Goal: Task Accomplishment & Management: Complete application form

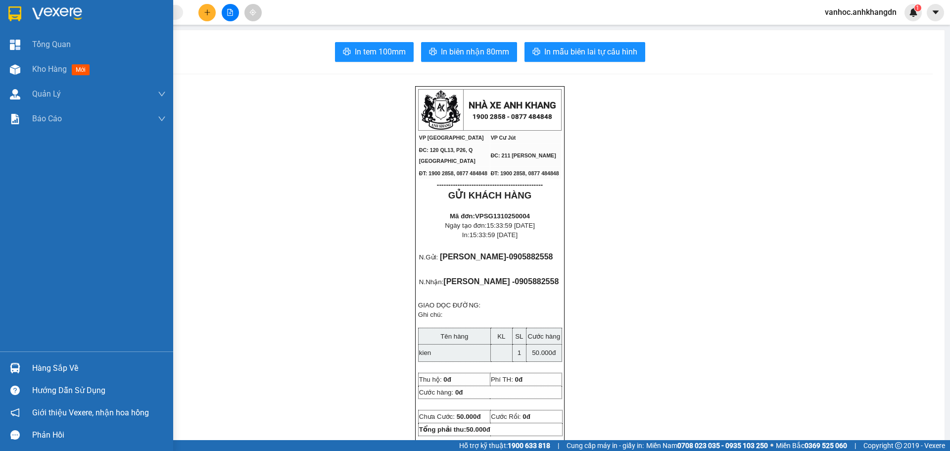
click at [30, 9] on div at bounding box center [86, 16] width 173 height 32
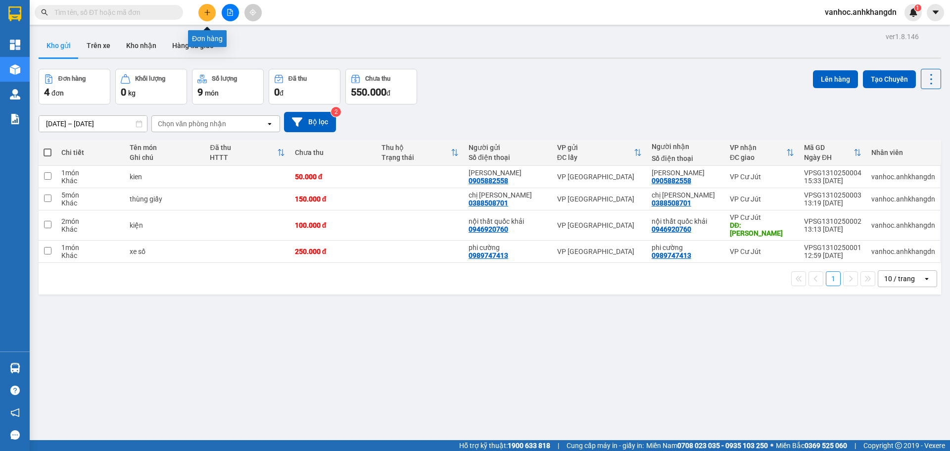
click at [211, 17] on button at bounding box center [206, 12] width 17 height 17
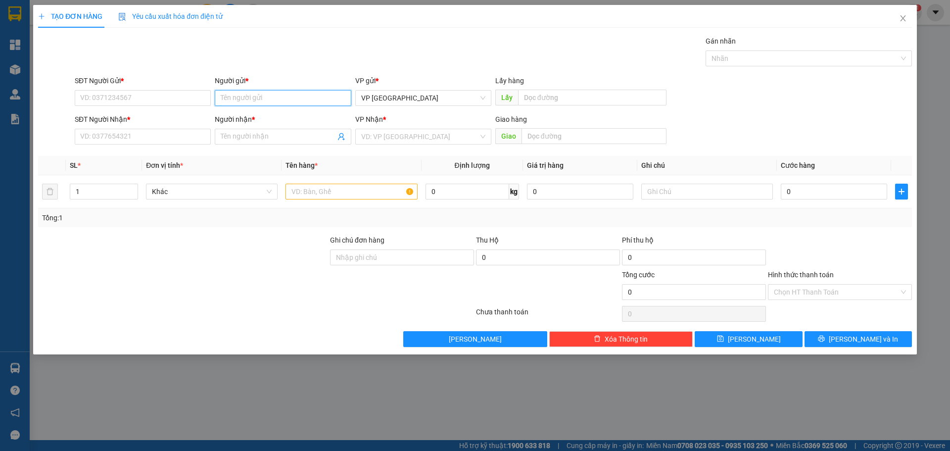
click at [276, 99] on input "Người gửi *" at bounding box center [283, 98] width 136 height 16
type input "honda"
click at [281, 111] on div "honda phúc - 0905082077" at bounding box center [283, 118] width 136 height 16
type input "0905082077"
type input "honda phúc"
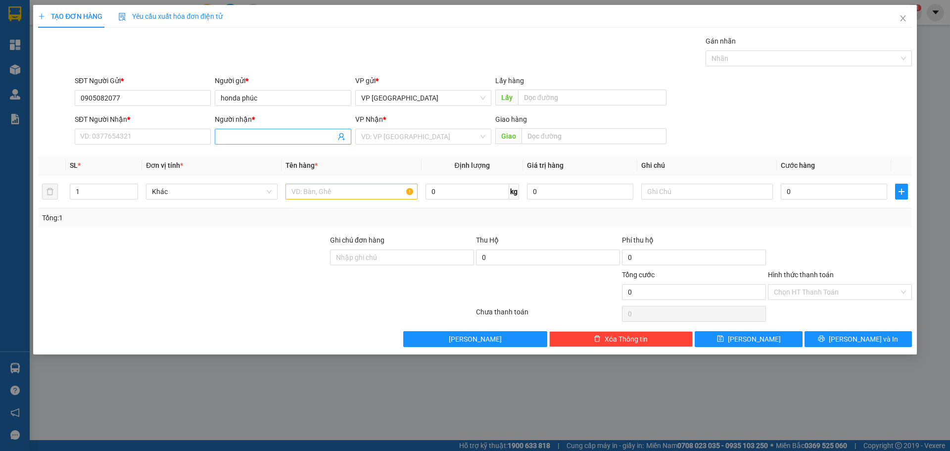
click at [288, 141] on input "Người nhận *" at bounding box center [278, 136] width 114 height 11
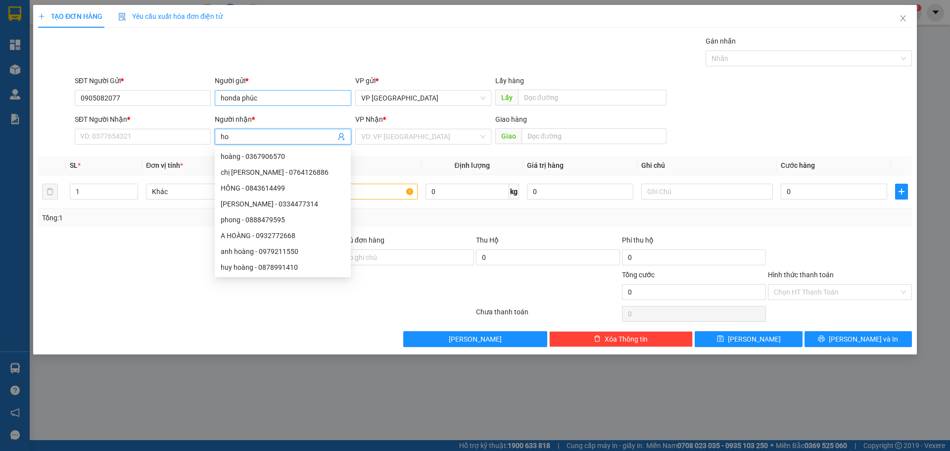
type input "ho"
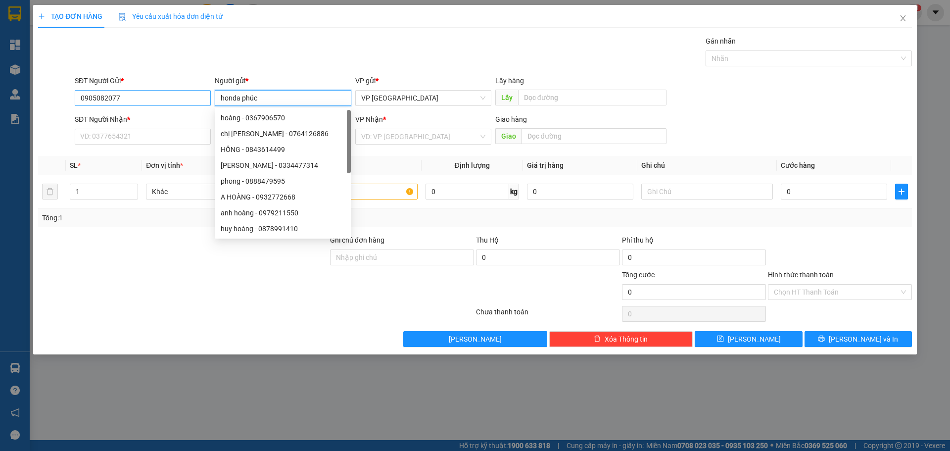
drag, startPoint x: 281, startPoint y: 100, endPoint x: 190, endPoint y: 91, distance: 91.6
click at [190, 91] on div "SĐT Người Gửi * 0905082077 Người gửi * honda phúc VP gửi * VP [GEOGRAPHIC_DATA]…" at bounding box center [493, 92] width 841 height 35
paste input "ư"
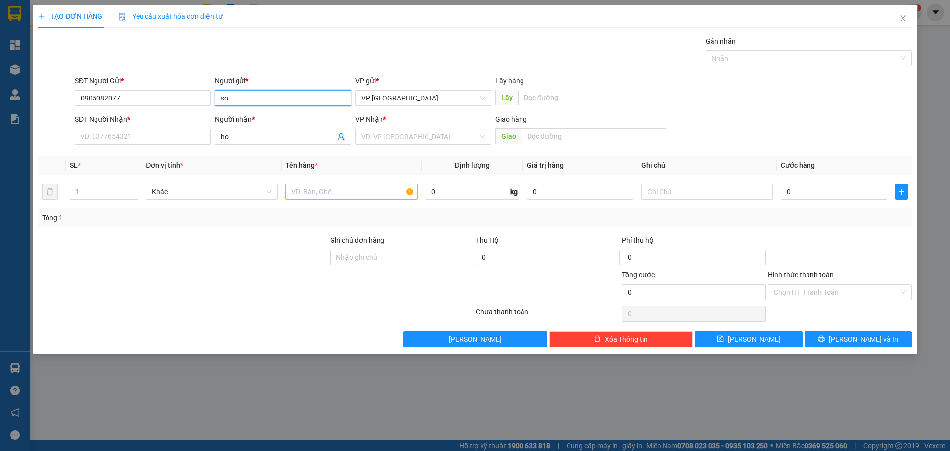
type input "s"
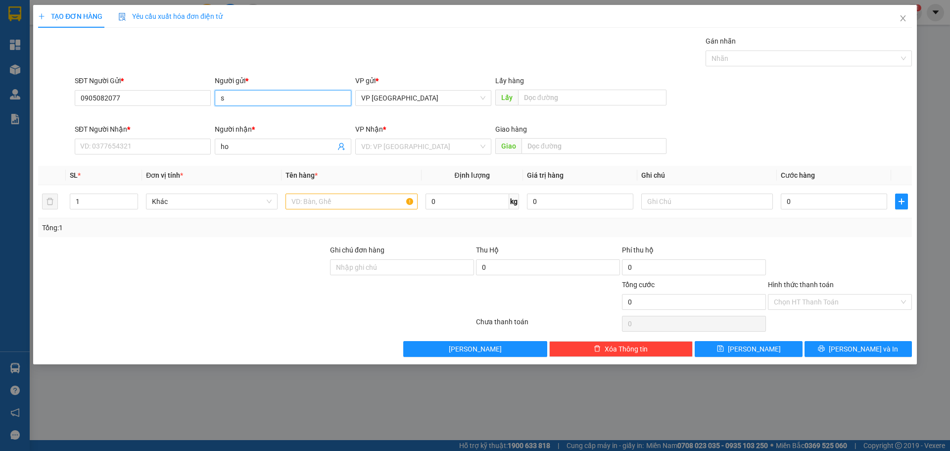
paste input "ơ"
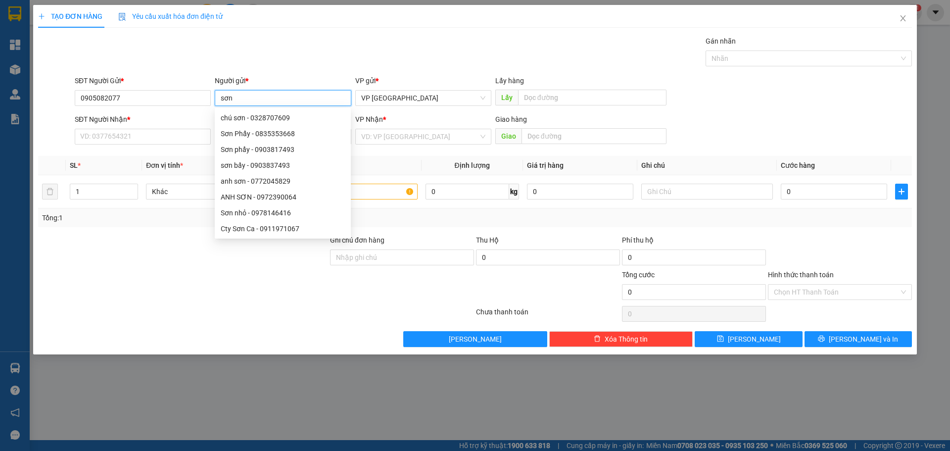
type input "sơn p"
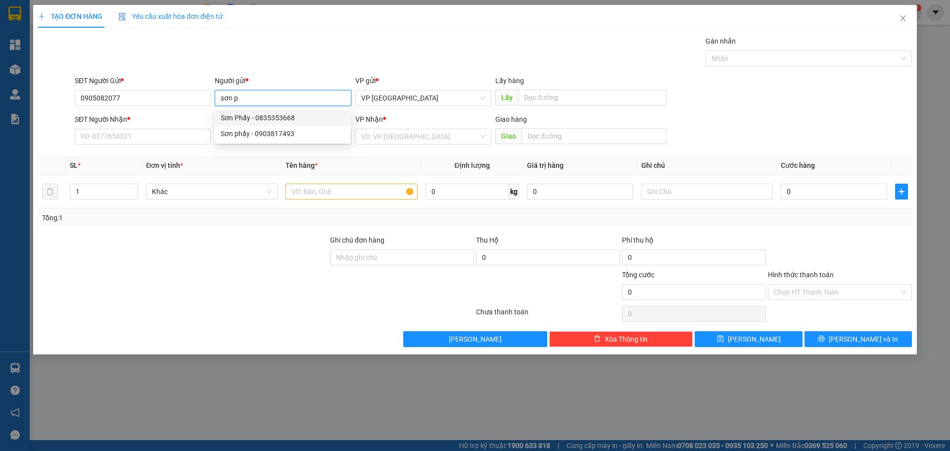
click at [274, 114] on div "Sơn Phẩy - 0835353668" at bounding box center [283, 117] width 124 height 11
type input "0835353668"
type input "Sơn Phẩy"
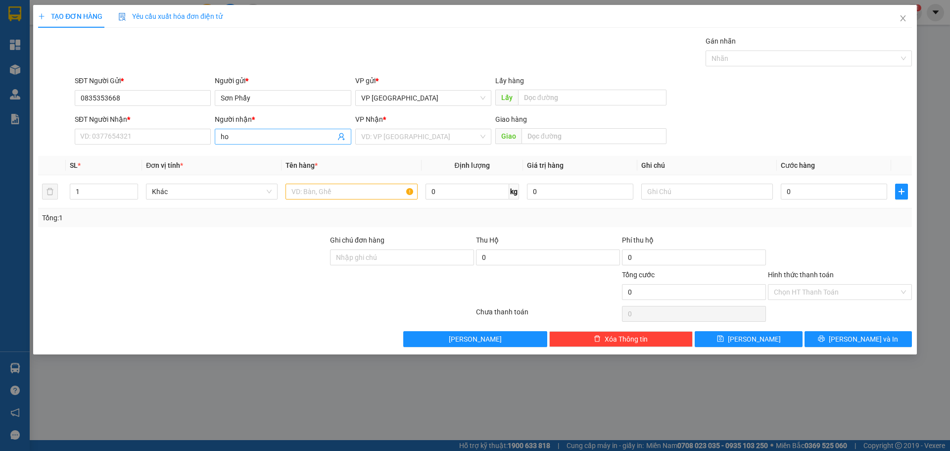
click at [268, 140] on input "ho" at bounding box center [278, 136] width 114 height 11
type input "hond"
click at [277, 154] on div "honda phúc - 0905082077" at bounding box center [283, 156] width 124 height 11
type input "0905082077"
type input "honda phúc"
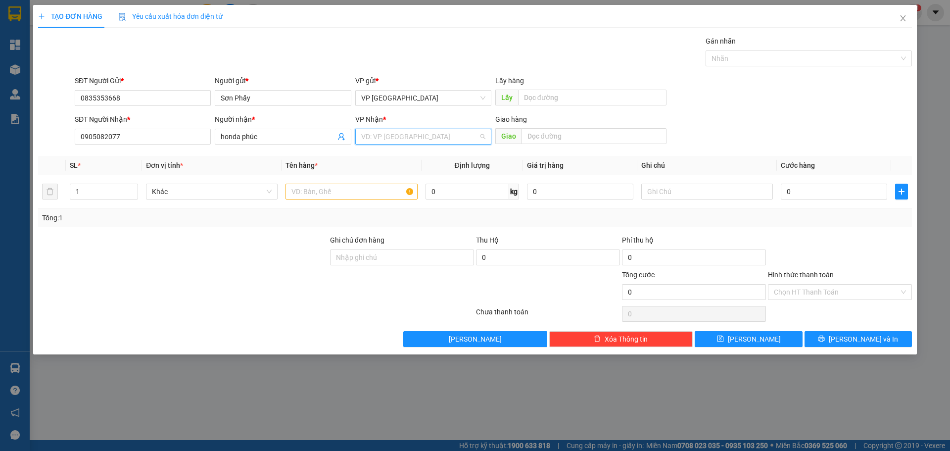
click at [408, 137] on input "search" at bounding box center [419, 136] width 117 height 15
click at [392, 191] on div "VP Cư Jút" at bounding box center [423, 188] width 124 height 11
click at [329, 195] on input "text" at bounding box center [351, 192] width 132 height 16
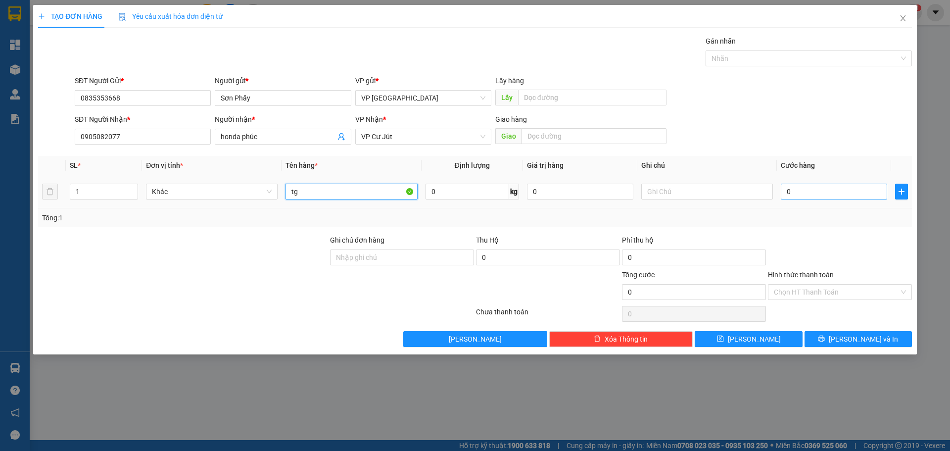
type input "tg"
click at [809, 187] on input "0" at bounding box center [834, 192] width 106 height 16
type input "7"
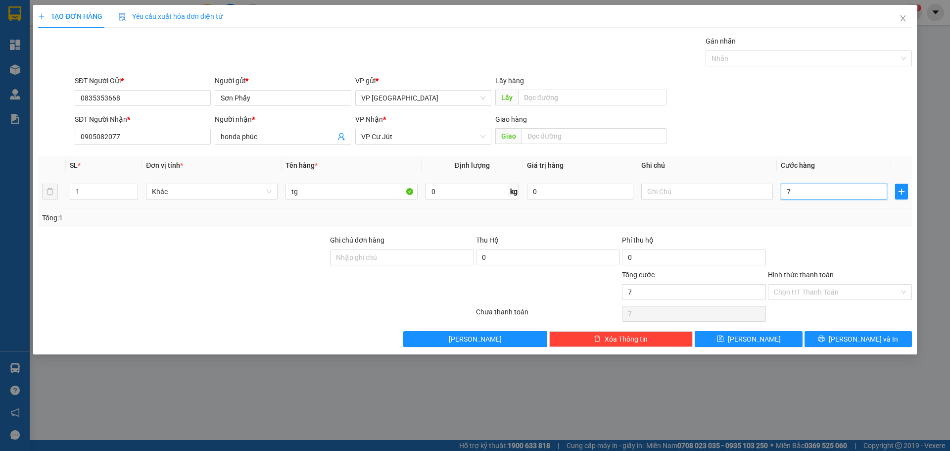
type input "70"
type input "700"
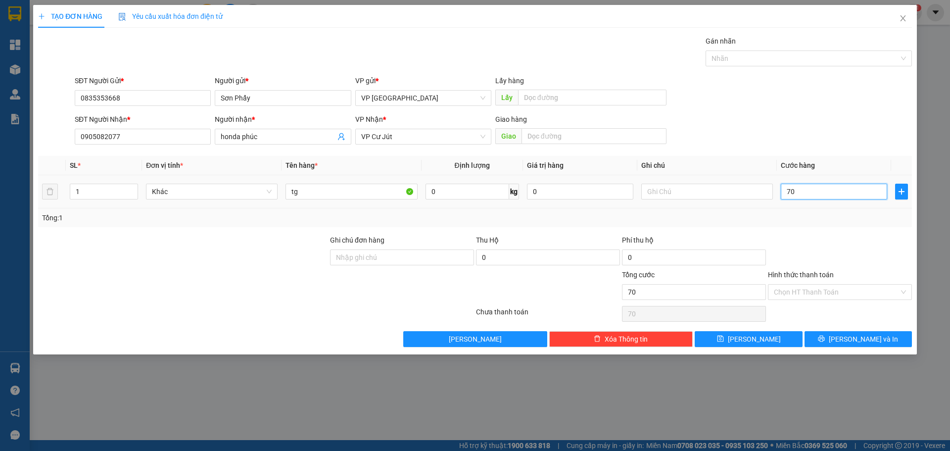
type input "700"
type input "7.000"
type input "70.000"
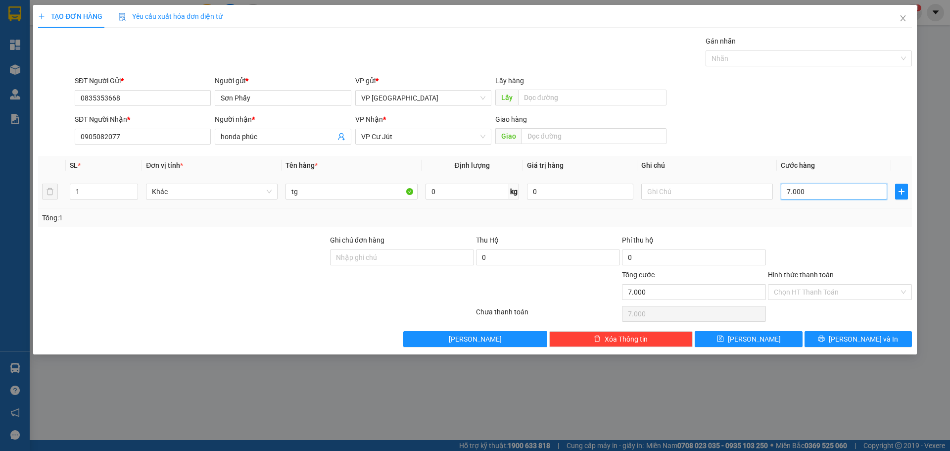
type input "70.000"
click at [825, 193] on input "70.000" at bounding box center [834, 192] width 106 height 16
type input "7.000"
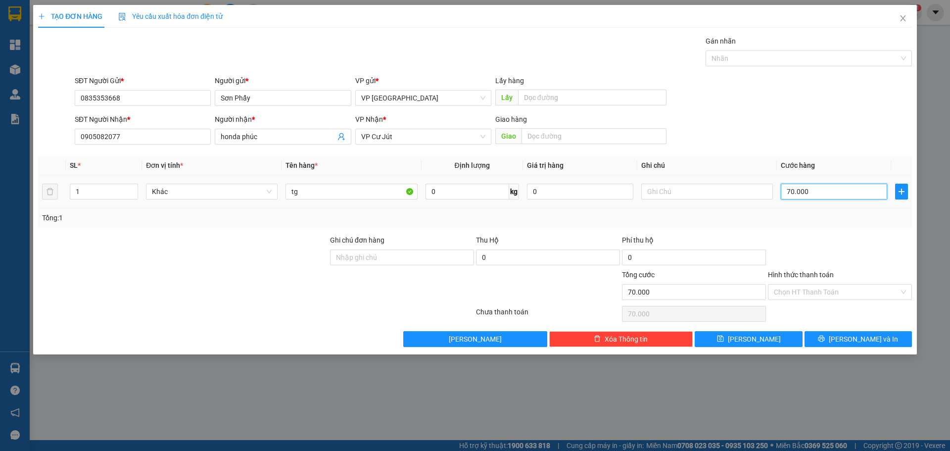
type input "7.000"
type input "700"
type input "70"
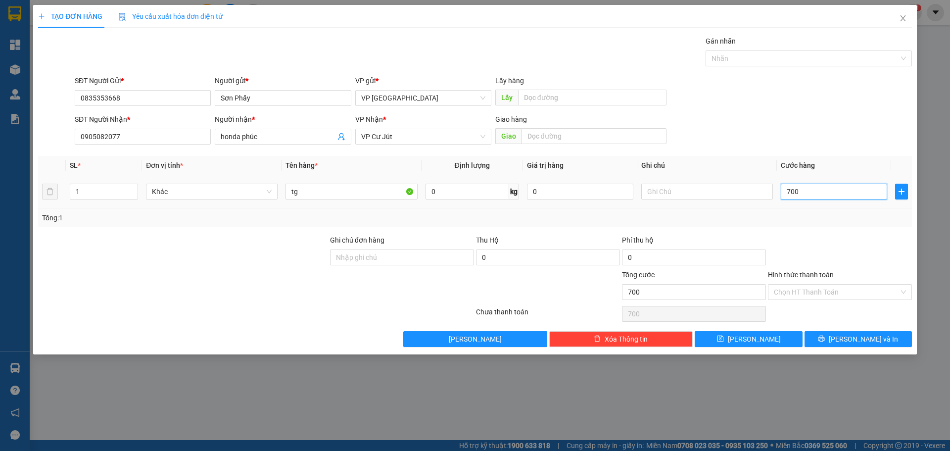
type input "70"
type input "7"
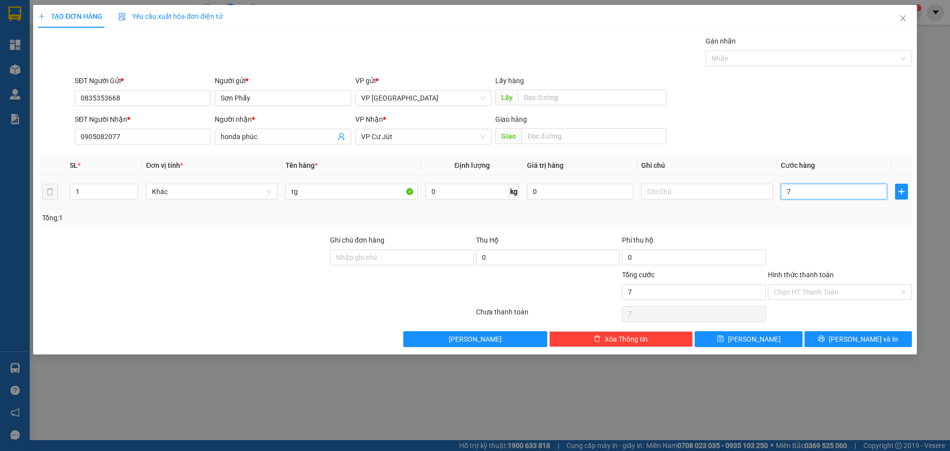
type input "0"
type input "08"
type input "8"
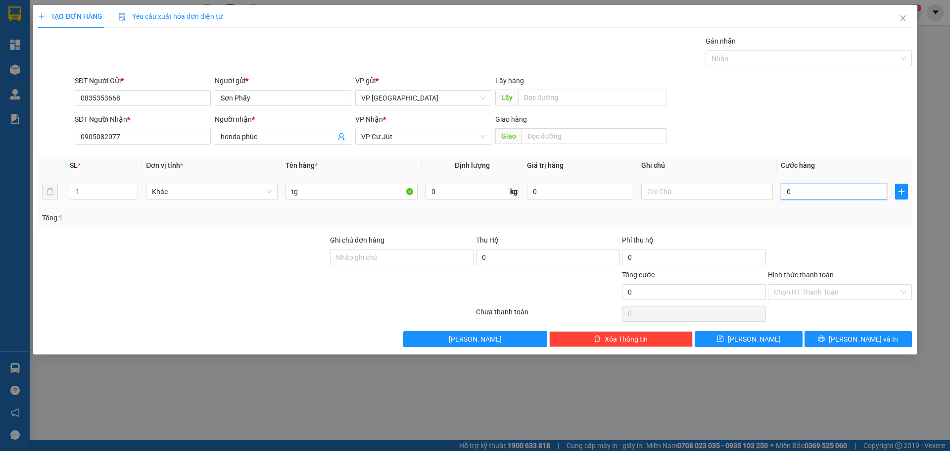
type input "8"
type input "080"
type input "80"
type input "08"
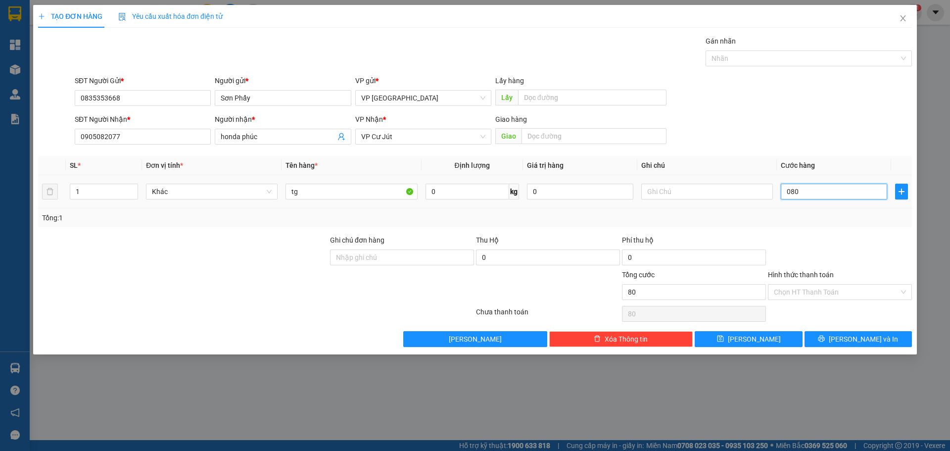
type input "8"
type input "0"
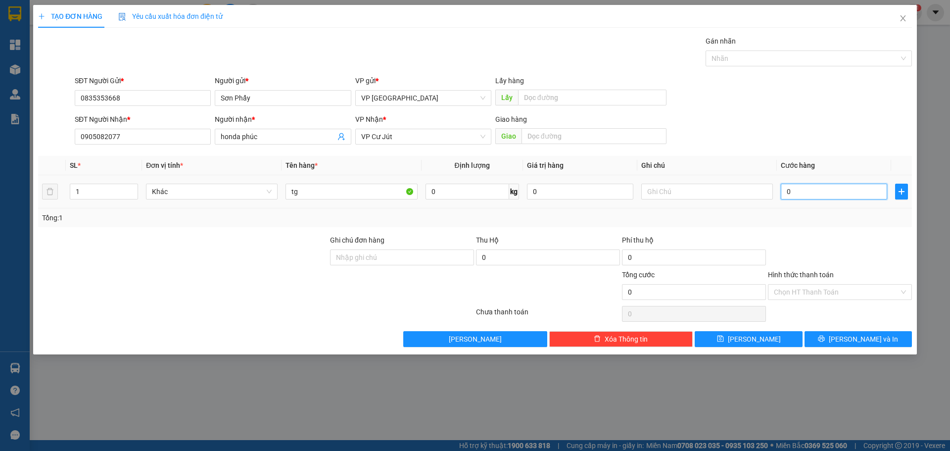
click at [787, 188] on input "0" at bounding box center [834, 192] width 106 height 16
type input "80"
type input "800"
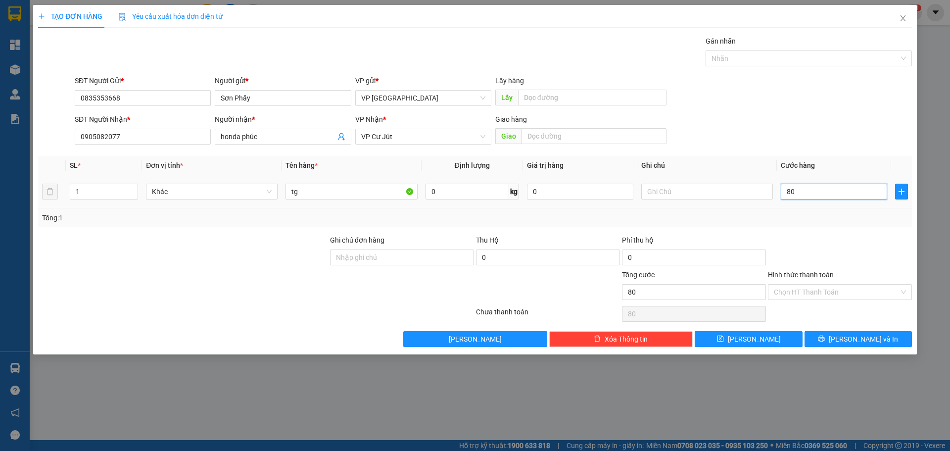
type input "800"
type input "800.000"
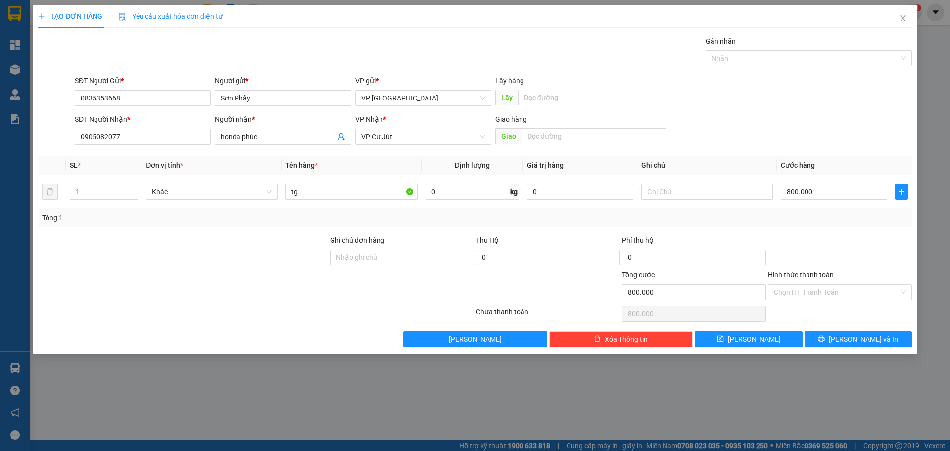
click at [796, 219] on div "Tổng: 1" at bounding box center [475, 217] width 866 height 11
click at [813, 193] on input "800.000" at bounding box center [834, 192] width 106 height 16
type input "8"
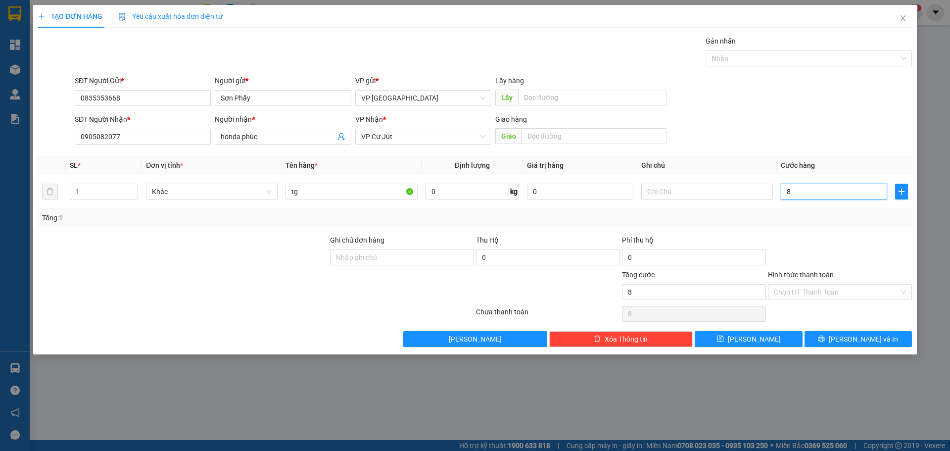
type input "80"
type input "802"
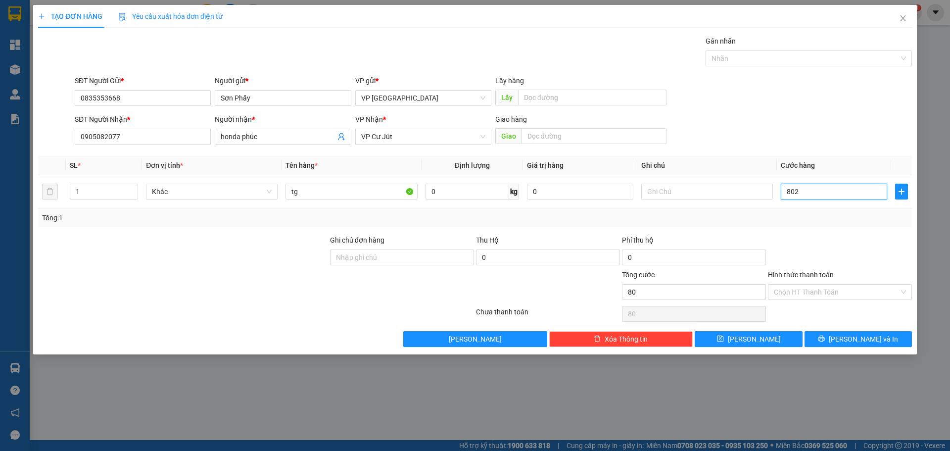
type input "802"
type input "80"
type input "80.000"
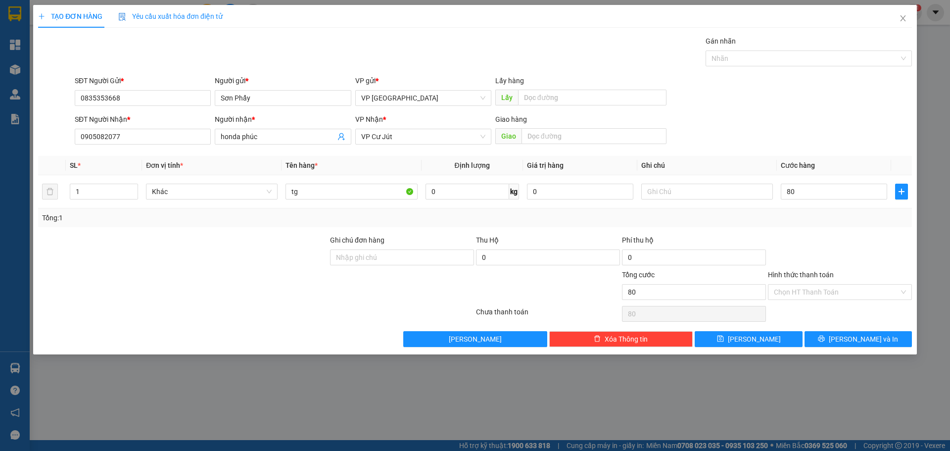
type input "80.000"
click at [815, 246] on div at bounding box center [840, 251] width 146 height 35
click at [845, 331] on button "[PERSON_NAME] và In" at bounding box center [857, 339] width 107 height 16
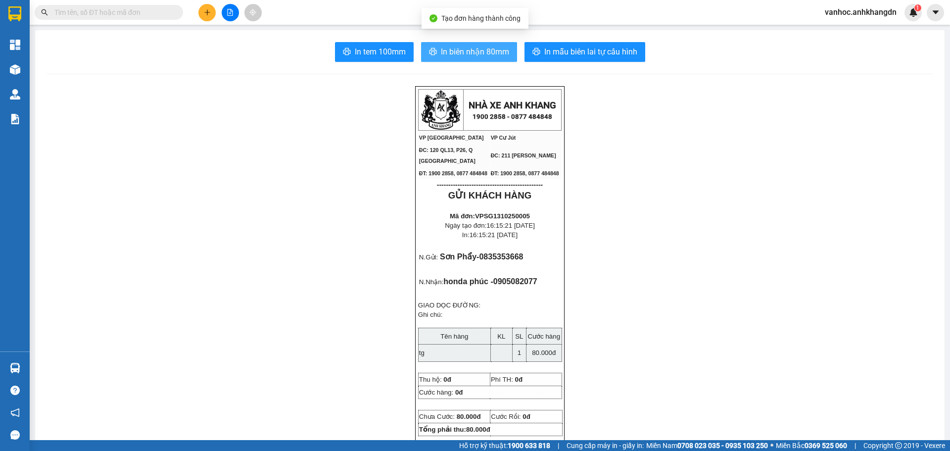
click at [445, 52] on span "In biên nhận 80mm" at bounding box center [475, 52] width 68 height 12
click at [205, 18] on button at bounding box center [206, 12] width 17 height 17
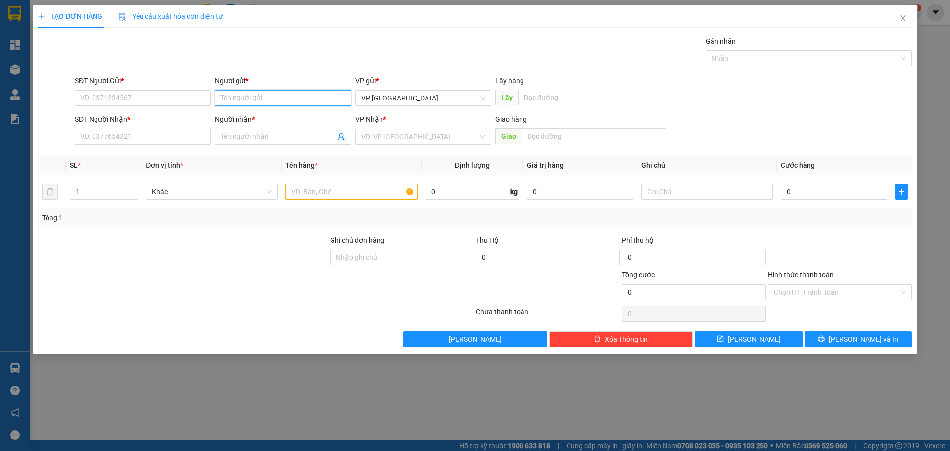
click at [245, 96] on input "Người gửi *" at bounding box center [283, 98] width 136 height 16
drag, startPoint x: 131, startPoint y: 88, endPoint x: 141, endPoint y: 101, distance: 16.9
click at [133, 92] on div "SĐT Người Gửi * VD: 0371234567" at bounding box center [143, 92] width 136 height 35
click at [141, 101] on input "SĐT Người Gửi *" at bounding box center [143, 98] width 136 height 16
type input "0"
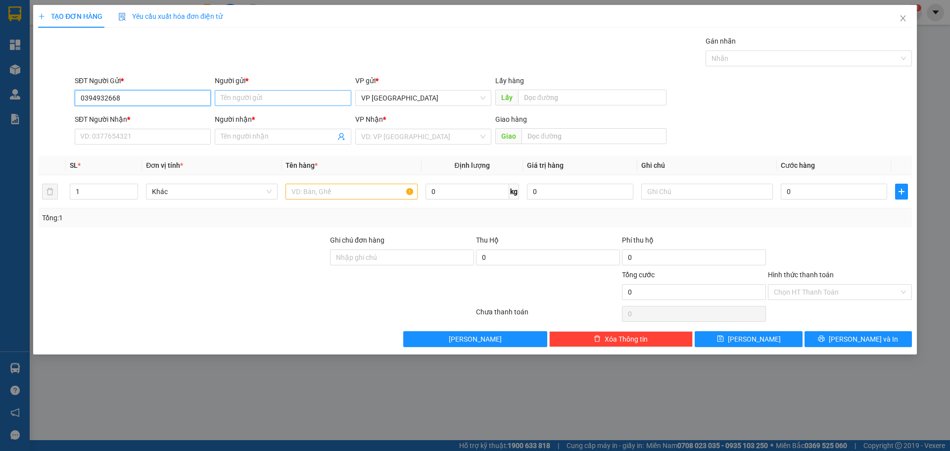
type input "0394932668"
click at [245, 100] on input "Người gửi *" at bounding box center [283, 98] width 136 height 16
type input "A"
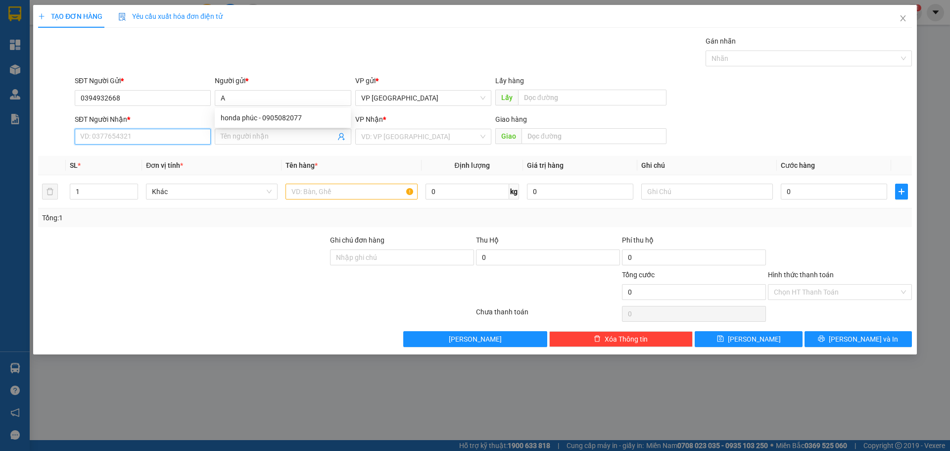
click at [149, 143] on input "SĐT Người Nhận *" at bounding box center [143, 137] width 136 height 16
click at [138, 159] on div "0889484393 - a tý" at bounding box center [143, 156] width 124 height 11
type input "0889484393"
type input "a tý"
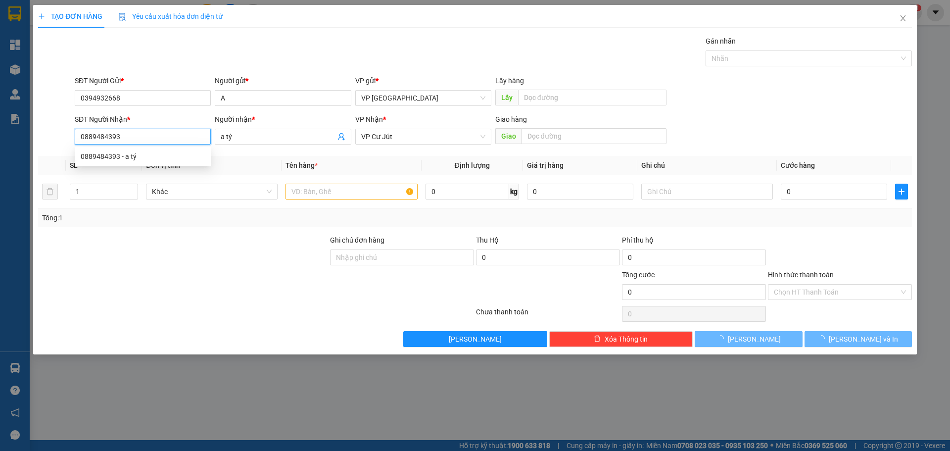
type input "50.000"
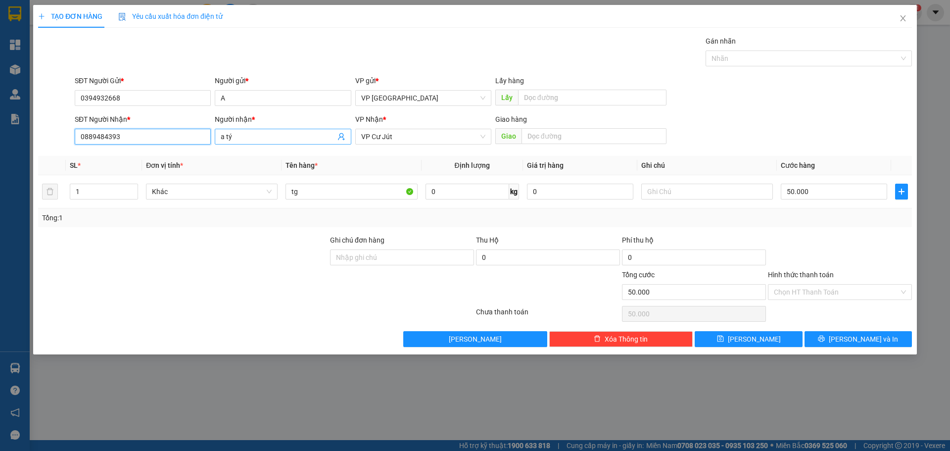
type input "0889484393"
click at [253, 130] on span "a tý" at bounding box center [283, 137] width 136 height 16
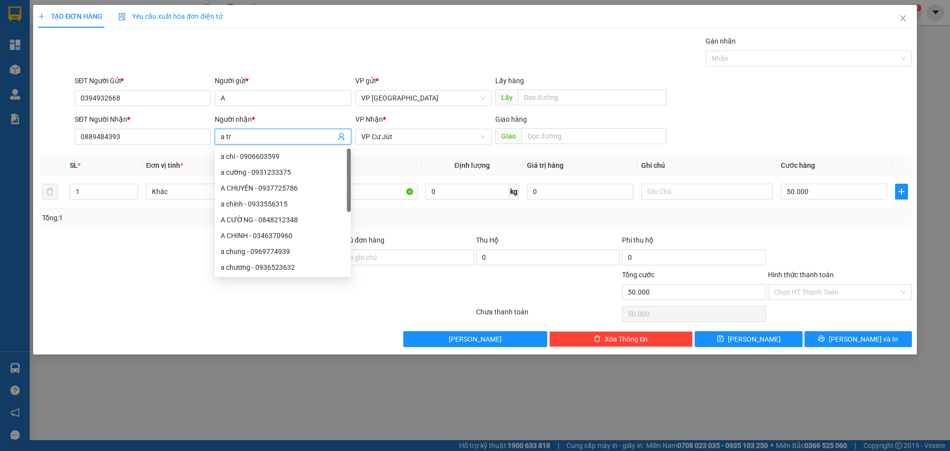
paste input "í"
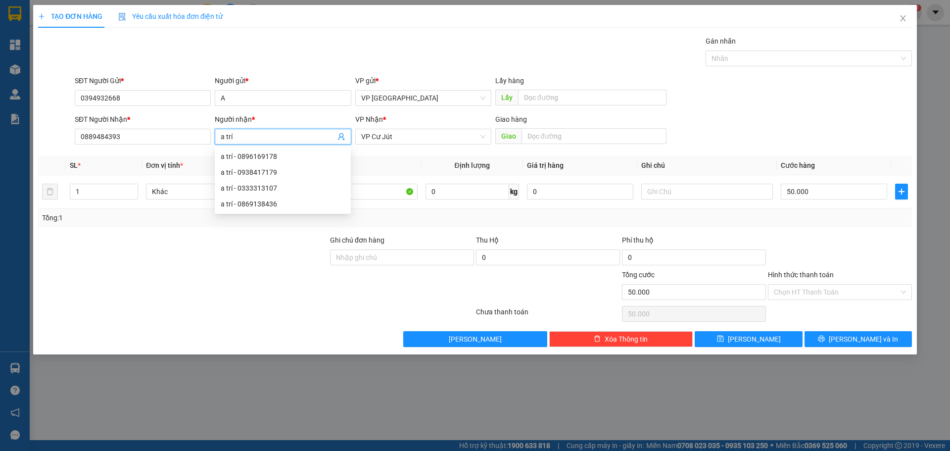
type input "a trí"
click at [802, 99] on div "SĐT Người Gửi * 0394932668 Người gửi * A VP gửi * VP [GEOGRAPHIC_DATA] Lấy hàng…" at bounding box center [493, 92] width 841 height 35
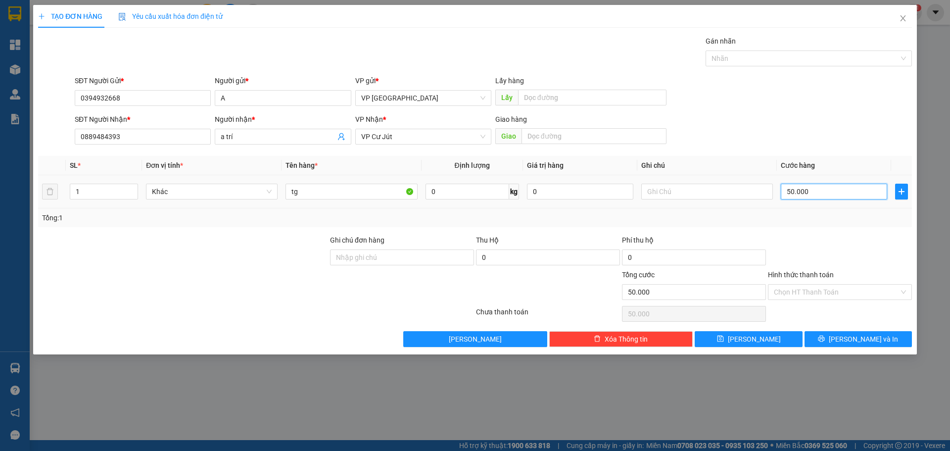
click at [813, 191] on input "50.000" at bounding box center [834, 192] width 106 height 16
type input "6"
type input "60"
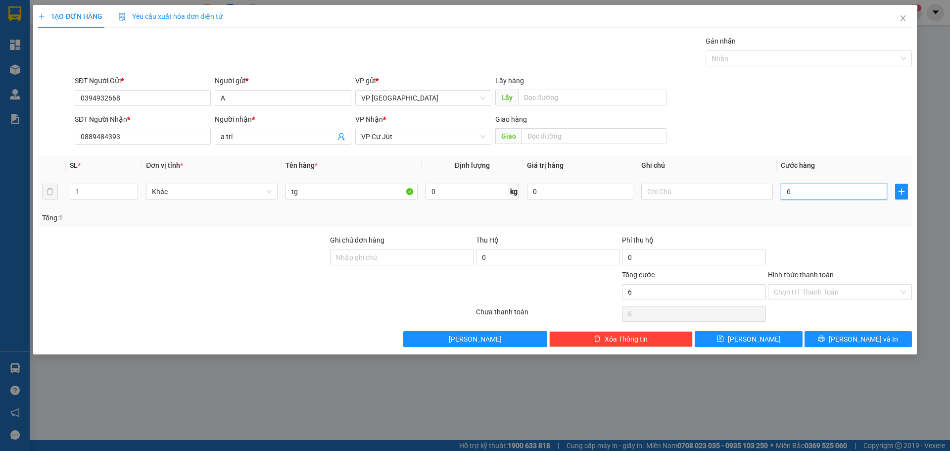
type input "60"
type input "60.000"
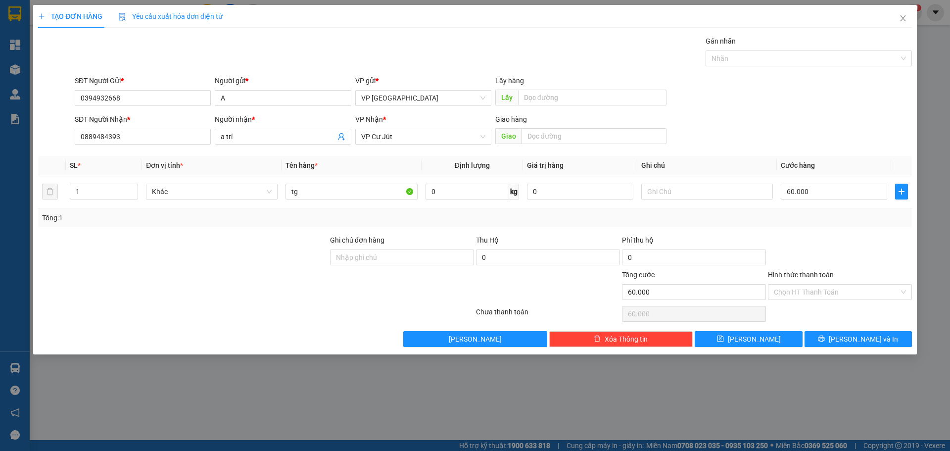
click at [831, 235] on div at bounding box center [840, 251] width 146 height 35
click at [884, 344] on button "[PERSON_NAME] và In" at bounding box center [857, 339] width 107 height 16
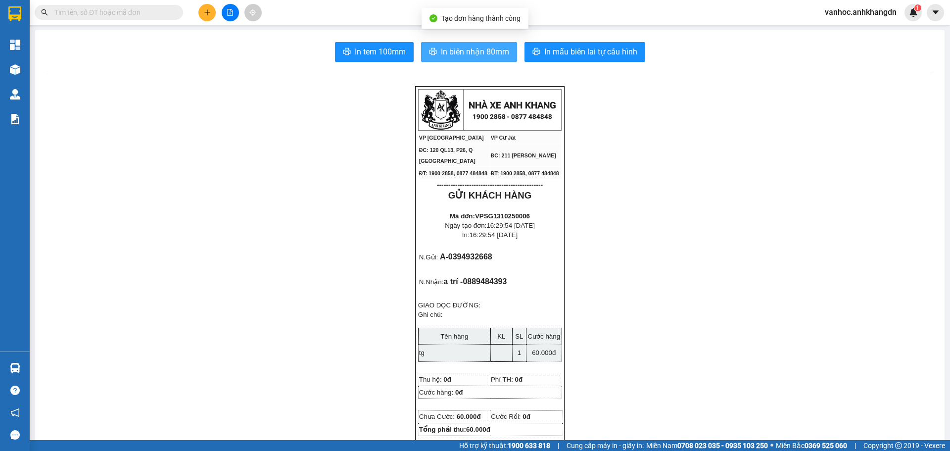
click at [443, 54] on span "In biên nhận 80mm" at bounding box center [475, 52] width 68 height 12
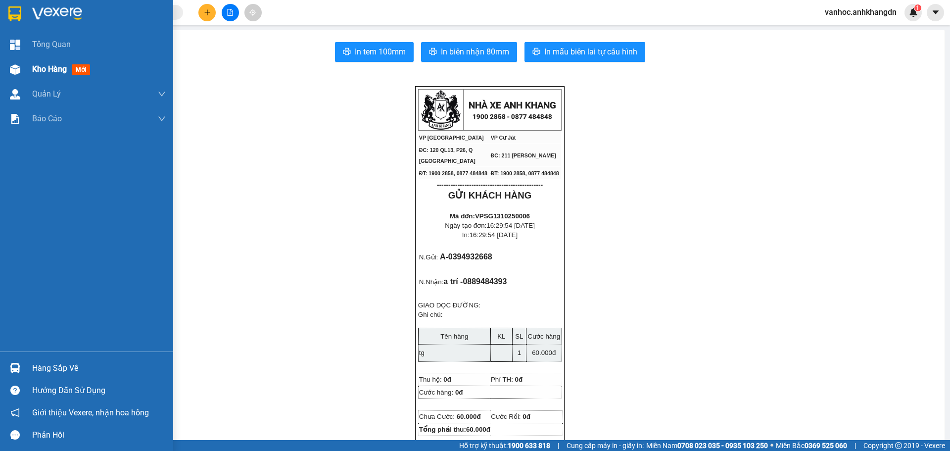
click at [38, 67] on span "Kho hàng" at bounding box center [49, 68] width 35 height 9
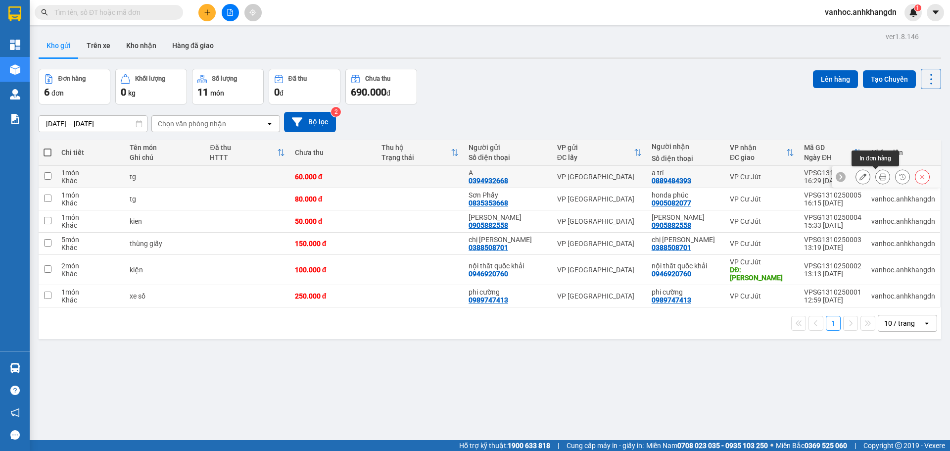
click at [879, 176] on icon at bounding box center [882, 176] width 7 height 7
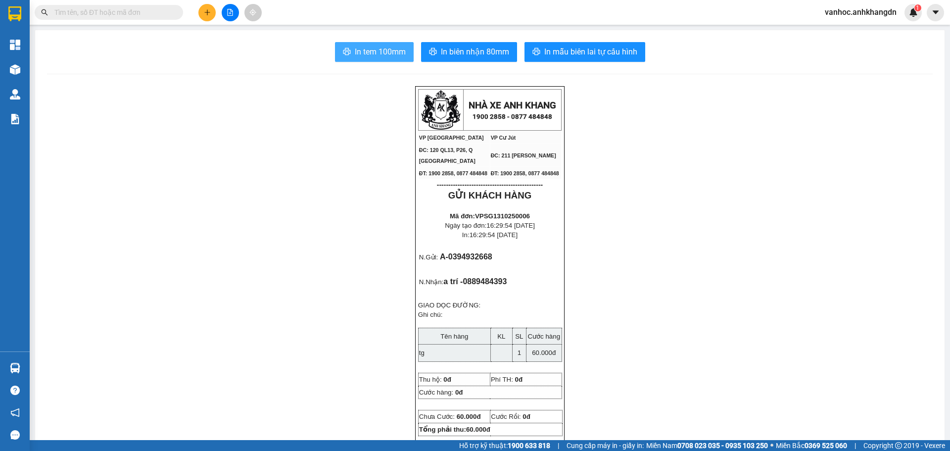
click at [385, 50] on span "In tem 100mm" at bounding box center [380, 52] width 51 height 12
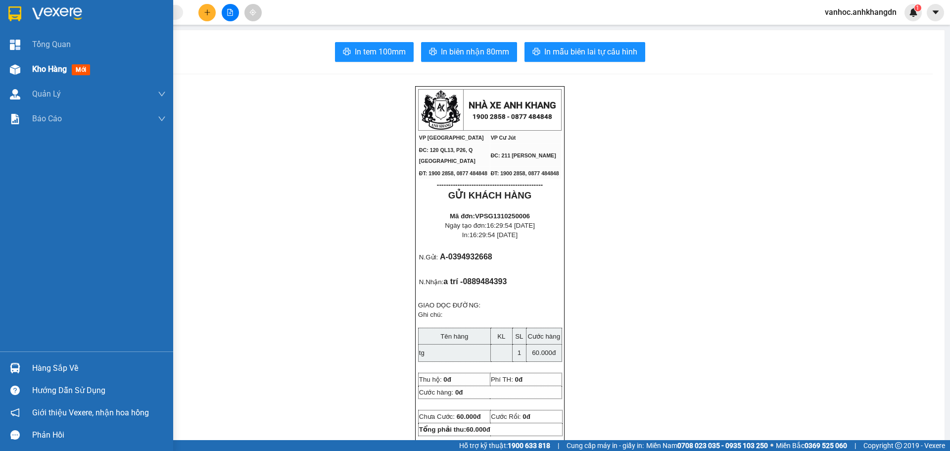
click at [29, 63] on div "Kho hàng mới" at bounding box center [86, 69] width 173 height 25
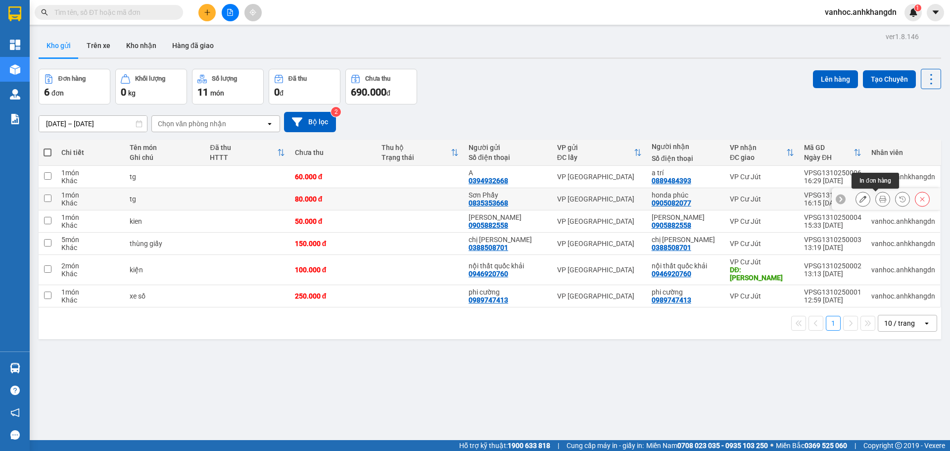
click at [879, 198] on icon at bounding box center [882, 198] width 7 height 7
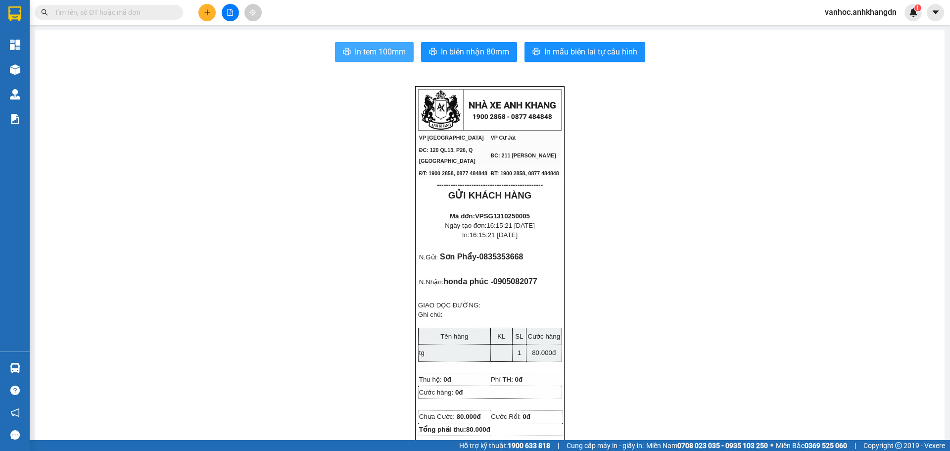
click at [370, 54] on span "In tem 100mm" at bounding box center [380, 52] width 51 height 12
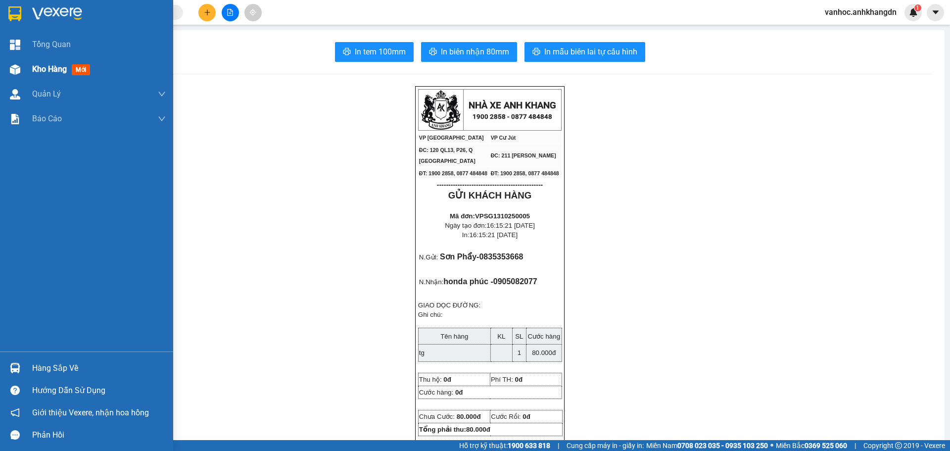
click at [53, 68] on span "Kho hàng" at bounding box center [49, 68] width 35 height 9
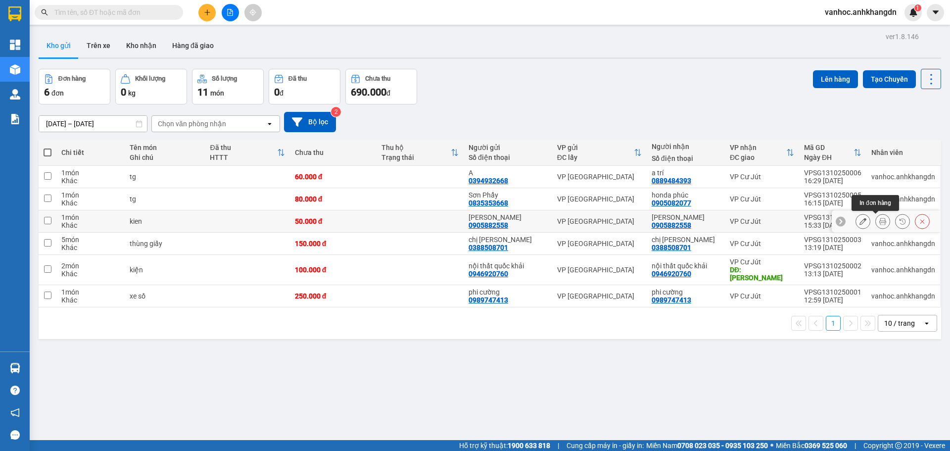
click at [876, 223] on button at bounding box center [883, 221] width 14 height 17
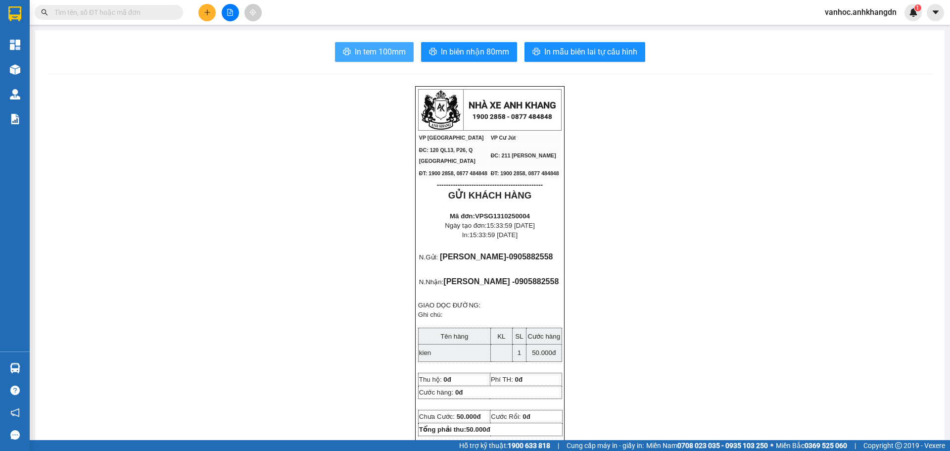
click at [371, 52] on span "In tem 100mm" at bounding box center [380, 52] width 51 height 12
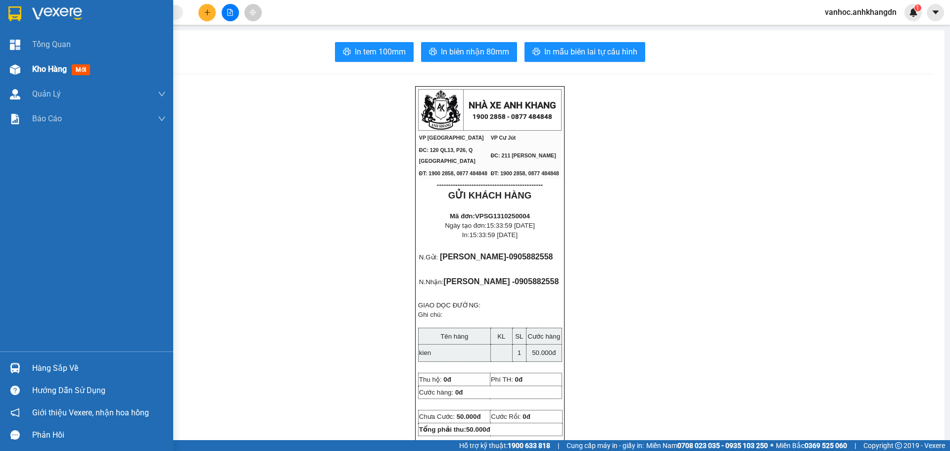
click at [59, 78] on div "Kho hàng mới" at bounding box center [99, 69] width 134 height 25
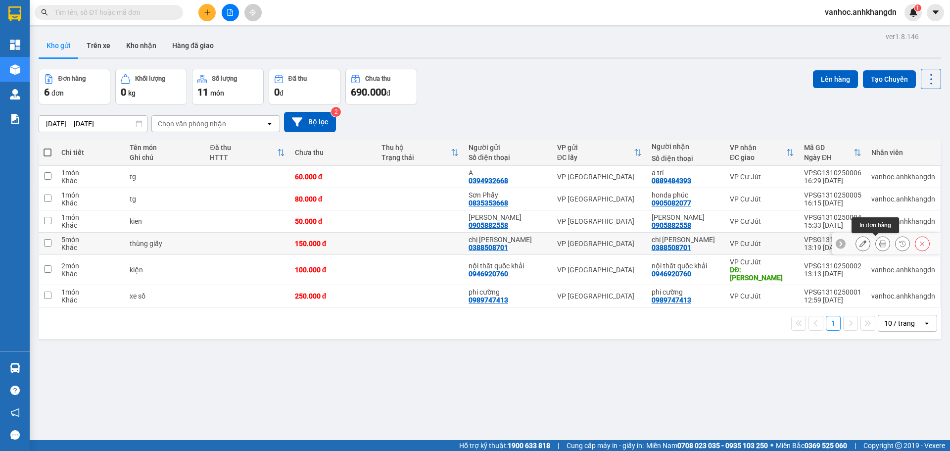
click at [876, 247] on button at bounding box center [883, 243] width 14 height 17
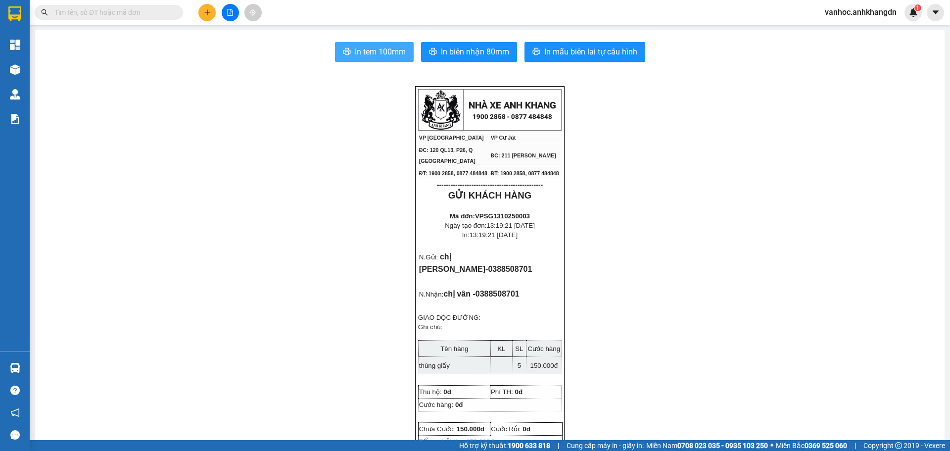
click at [379, 50] on span "In tem 100mm" at bounding box center [380, 52] width 51 height 12
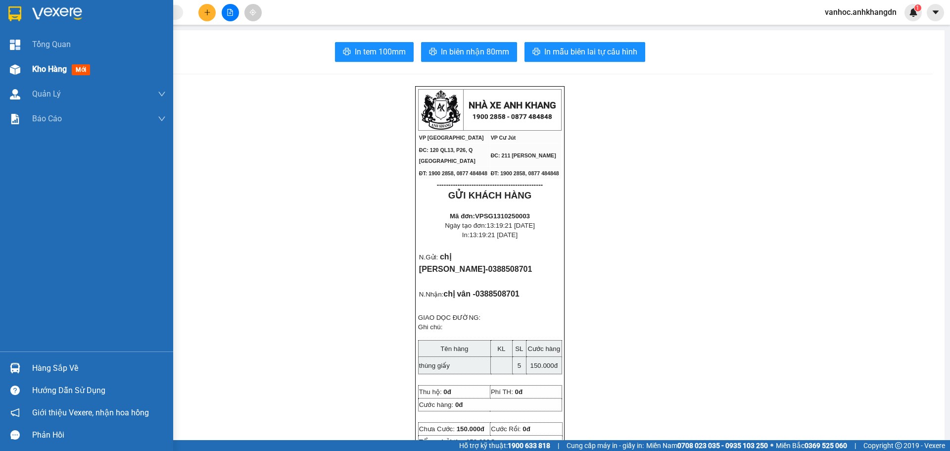
click at [25, 65] on div "Kho hàng mới" at bounding box center [86, 69] width 173 height 25
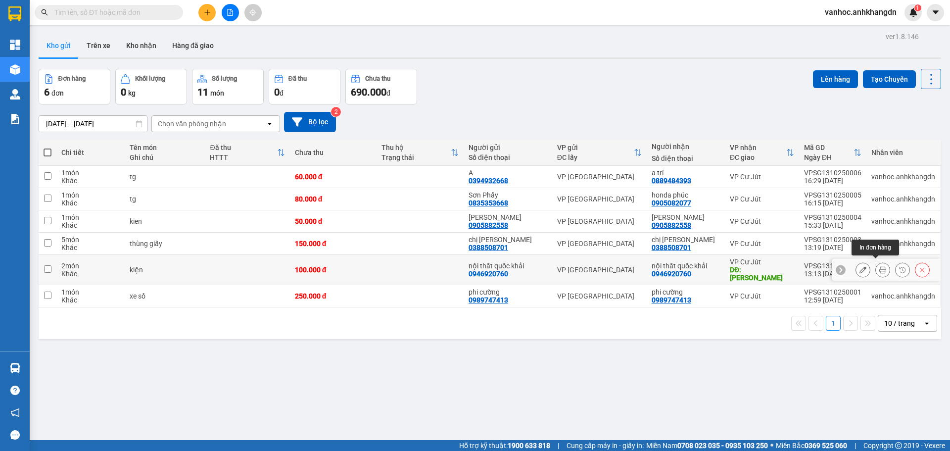
click at [879, 266] on icon at bounding box center [882, 269] width 7 height 7
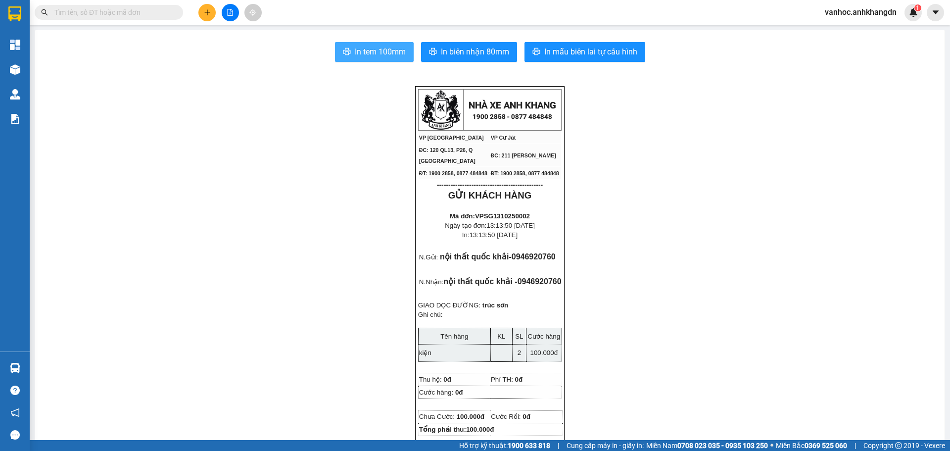
click at [391, 54] on span "In tem 100mm" at bounding box center [380, 52] width 51 height 12
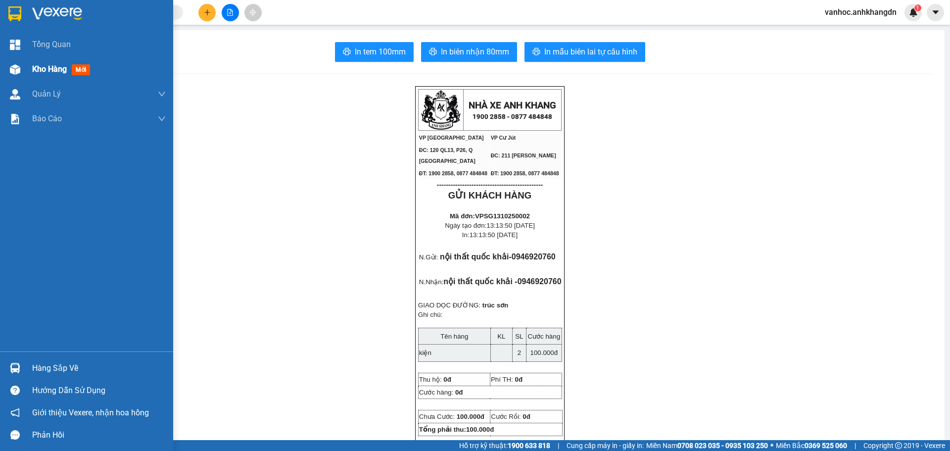
click at [26, 65] on div "Kho hàng mới" at bounding box center [86, 69] width 173 height 25
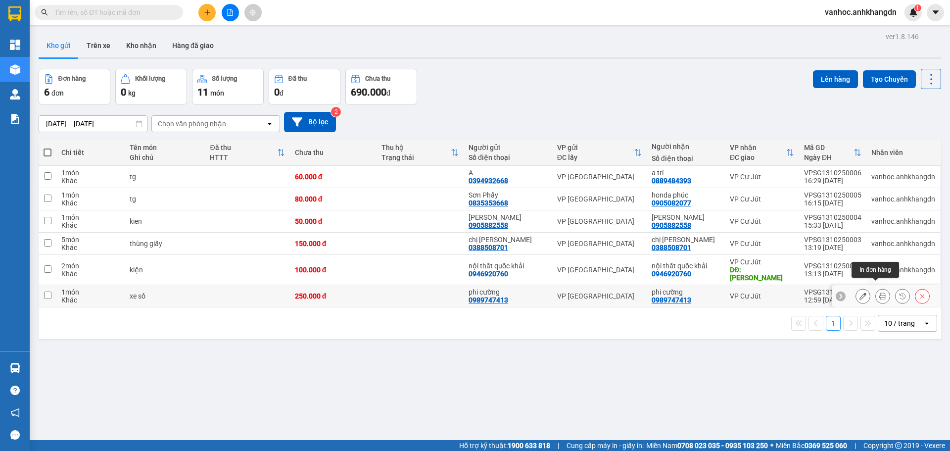
click at [876, 292] on button at bounding box center [883, 295] width 14 height 17
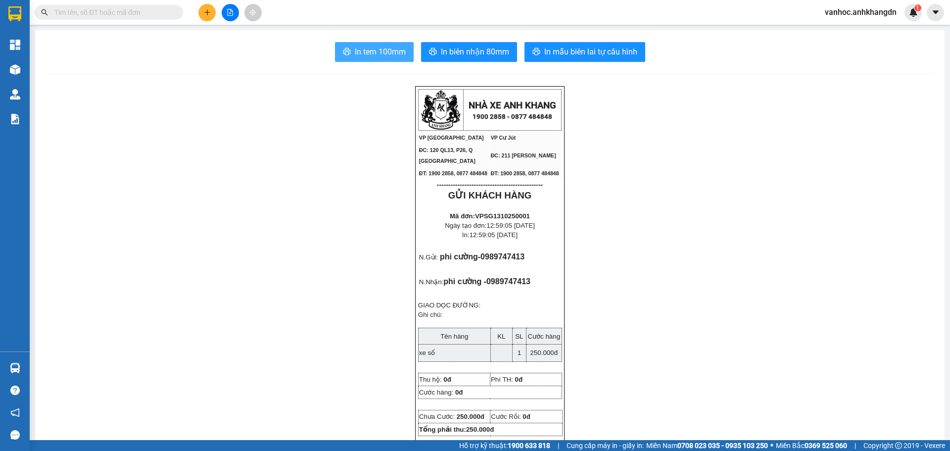
click at [371, 58] on button "In tem 100mm" at bounding box center [374, 52] width 79 height 20
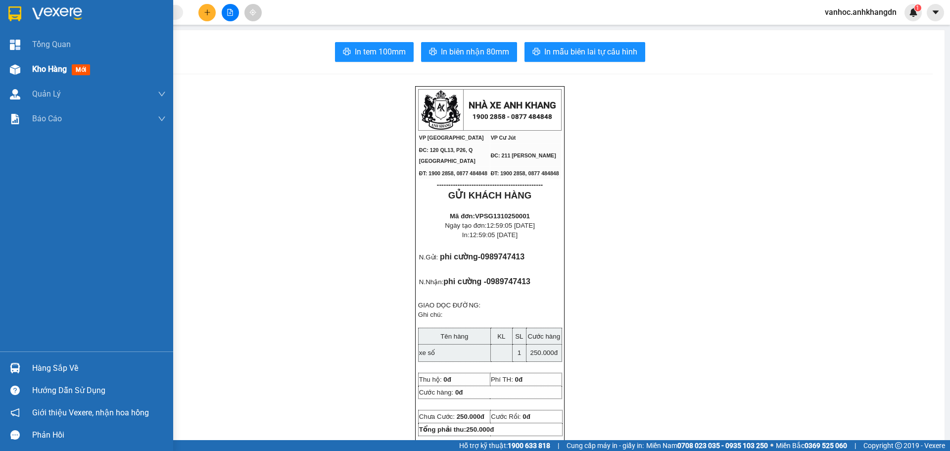
click at [36, 67] on span "Kho hàng" at bounding box center [49, 68] width 35 height 9
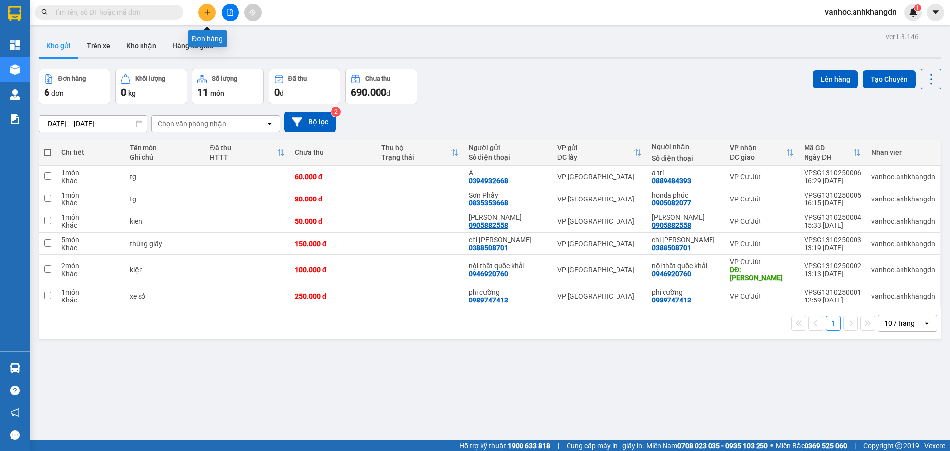
click at [201, 14] on button at bounding box center [206, 12] width 17 height 17
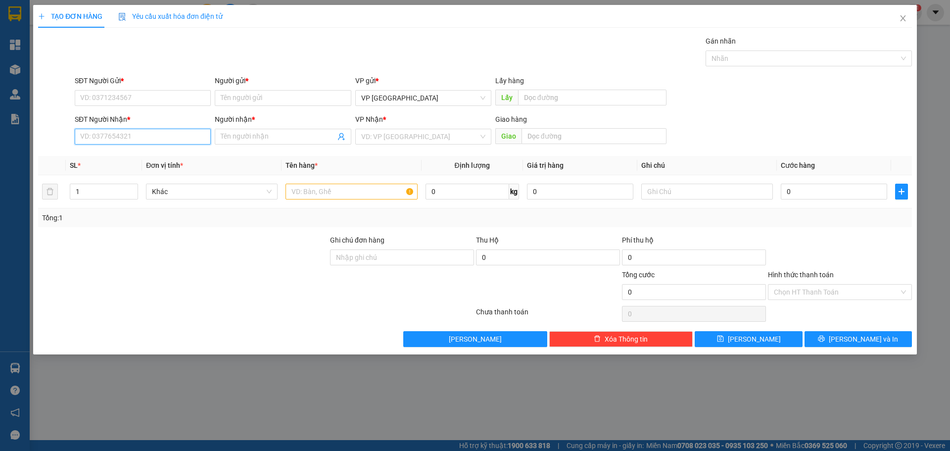
click at [149, 137] on input "SĐT Người Nhận *" at bounding box center [143, 137] width 136 height 16
click at [135, 152] on div "0975246535 - Tuấn" at bounding box center [143, 156] width 124 height 11
type input "0975246535"
type input "Tuấn"
type input "30.000"
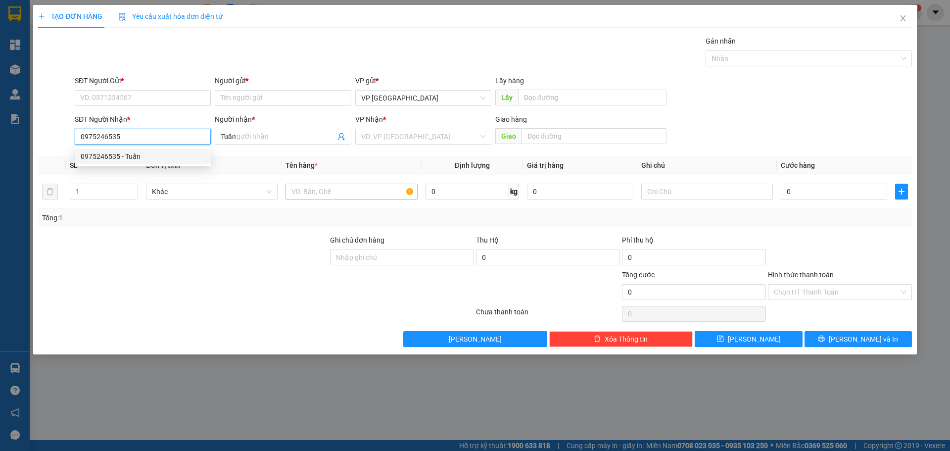
type input "30.000"
drag, startPoint x: 121, startPoint y: 139, endPoint x: 0, endPoint y: 144, distance: 120.8
click at [3, 143] on div "TẠO ĐƠN HÀNG Yêu cầu xuất hóa đơn điện tử Transit Pickup Surcharge Ids Transit …" at bounding box center [475, 225] width 950 height 451
type input "0975246535"
click at [101, 100] on input "SĐT Người Gửi *" at bounding box center [143, 98] width 136 height 16
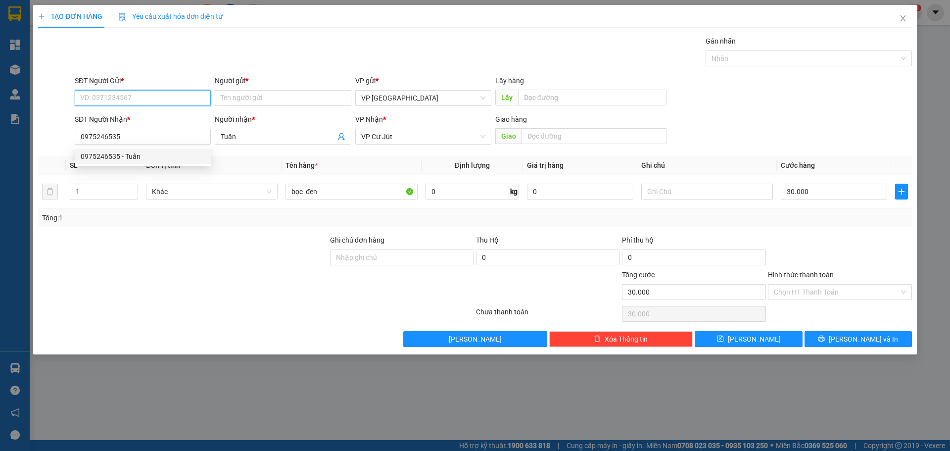
paste input "0975246535"
type input "0975246535"
click at [137, 119] on div "0975246535 - Tuấn" at bounding box center [143, 117] width 124 height 11
type input "Tuấn"
type input "0975246535"
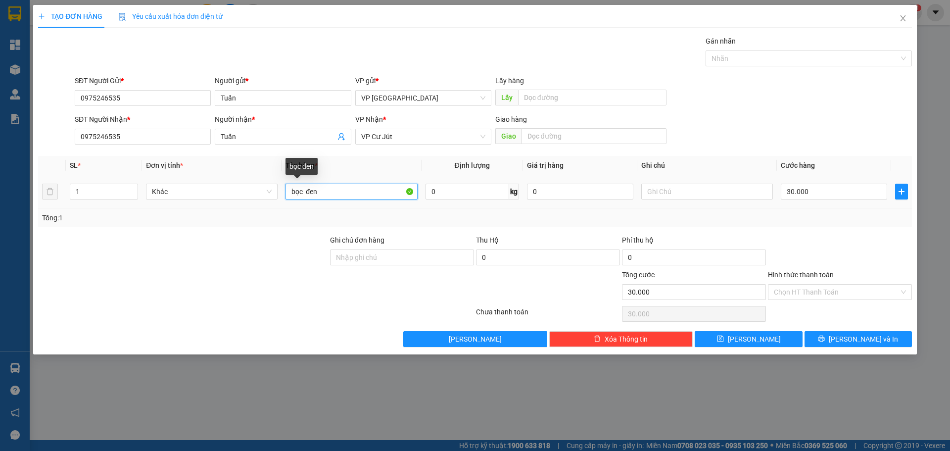
click at [335, 187] on input "bọc đen" at bounding box center [351, 192] width 132 height 16
type input "bọc trang"
click at [830, 192] on input "30.000" at bounding box center [834, 192] width 106 height 16
type input "5"
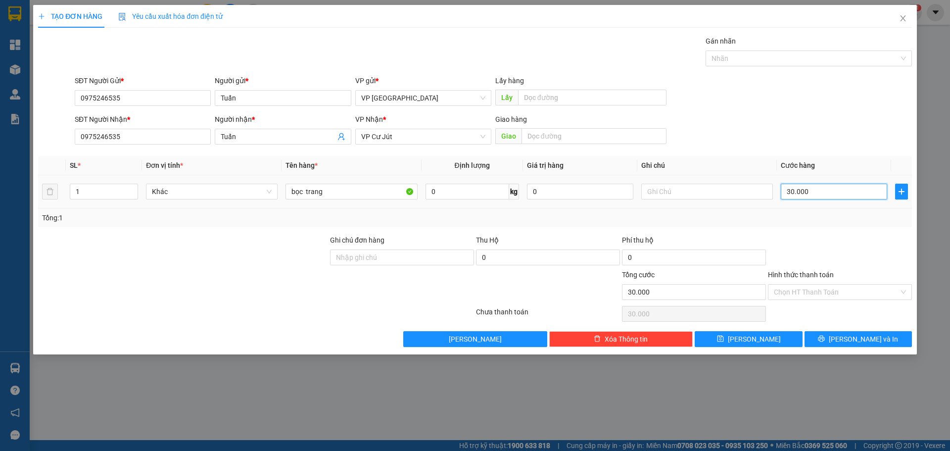
type input "5"
type input "50"
type input "500"
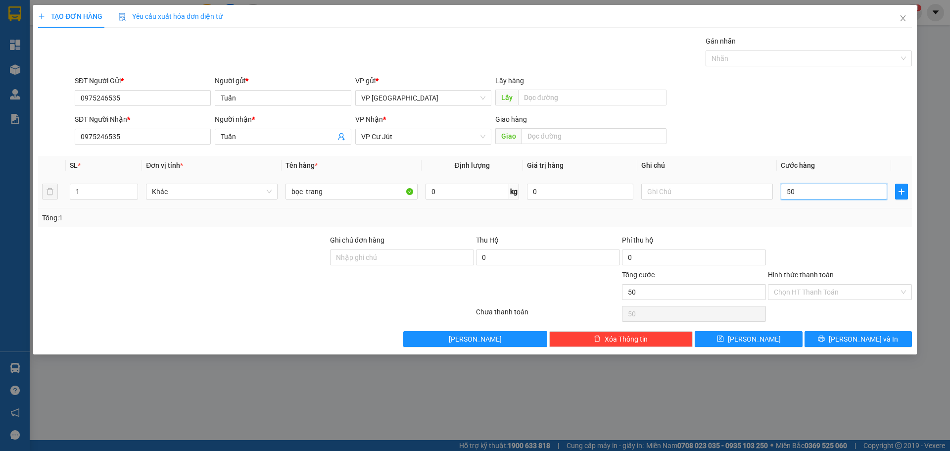
type input "500"
type input "5.000"
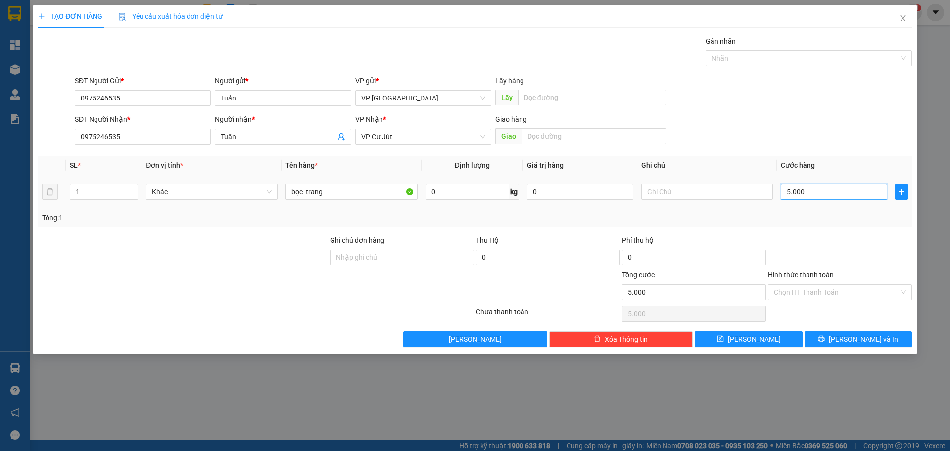
type input "50.000"
click at [867, 333] on span "[PERSON_NAME] và In" at bounding box center [863, 338] width 69 height 11
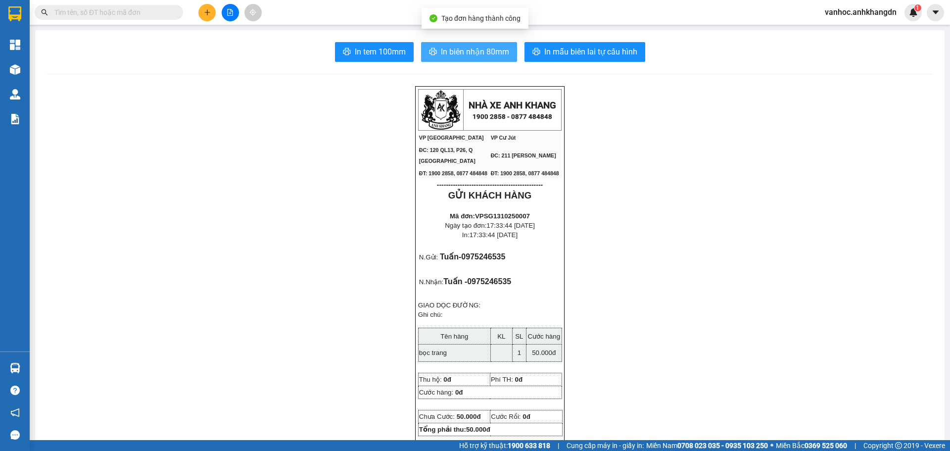
click at [479, 49] on span "In biên nhận 80mm" at bounding box center [475, 52] width 68 height 12
